Goal: Communication & Community: Answer question/provide support

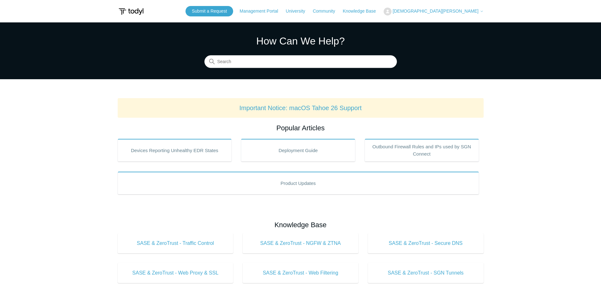
click at [467, 10] on span "[DEMOGRAPHIC_DATA][PERSON_NAME]" at bounding box center [436, 11] width 86 height 5
click at [445, 22] on link "My Support Requests" at bounding box center [415, 24] width 62 height 11
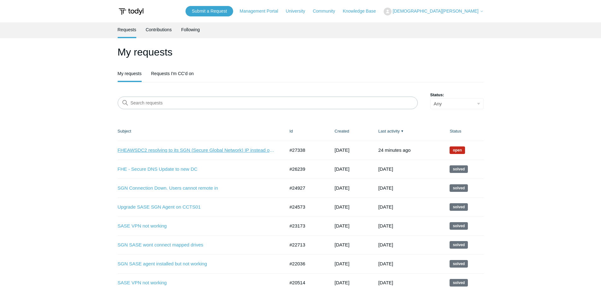
click at [200, 150] on link "FHEAWSDC2 resolving to its SGN (Secure Global Network) IP instead of its LAN IP" at bounding box center [197, 150] width 158 height 7
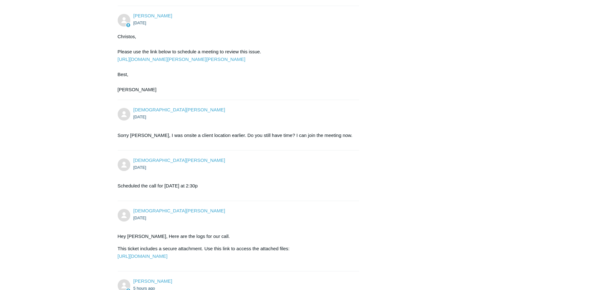
scroll to position [707, 0]
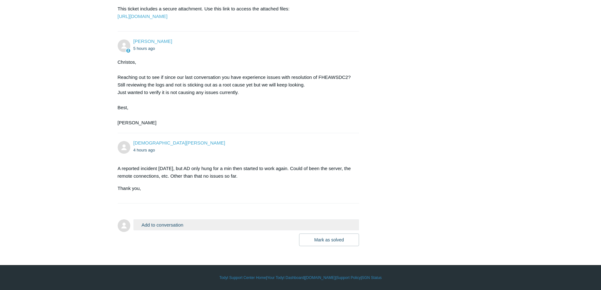
click at [187, 226] on button "Add to conversation" at bounding box center [246, 224] width 226 height 11
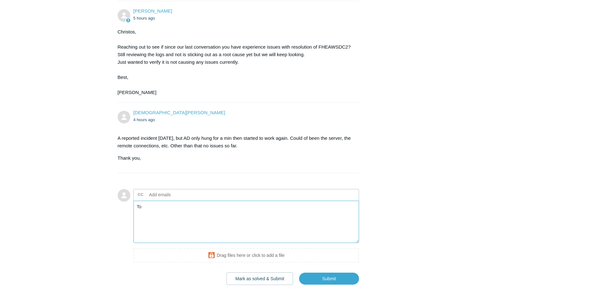
type textarea "T"
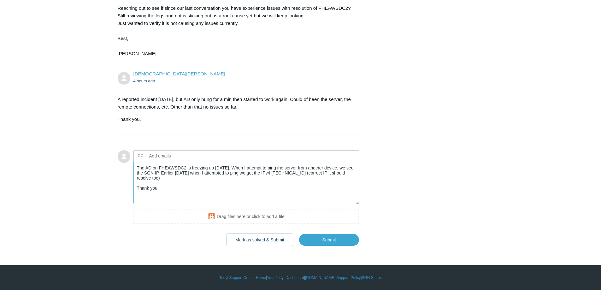
scroll to position [776, 0]
type textarea "The AD on FHEAWSDC2 is freezing up today. When I attempt to ping the server fro…"
click at [337, 239] on input "Submit" at bounding box center [329, 239] width 60 height 13
